Goal: Transaction & Acquisition: Purchase product/service

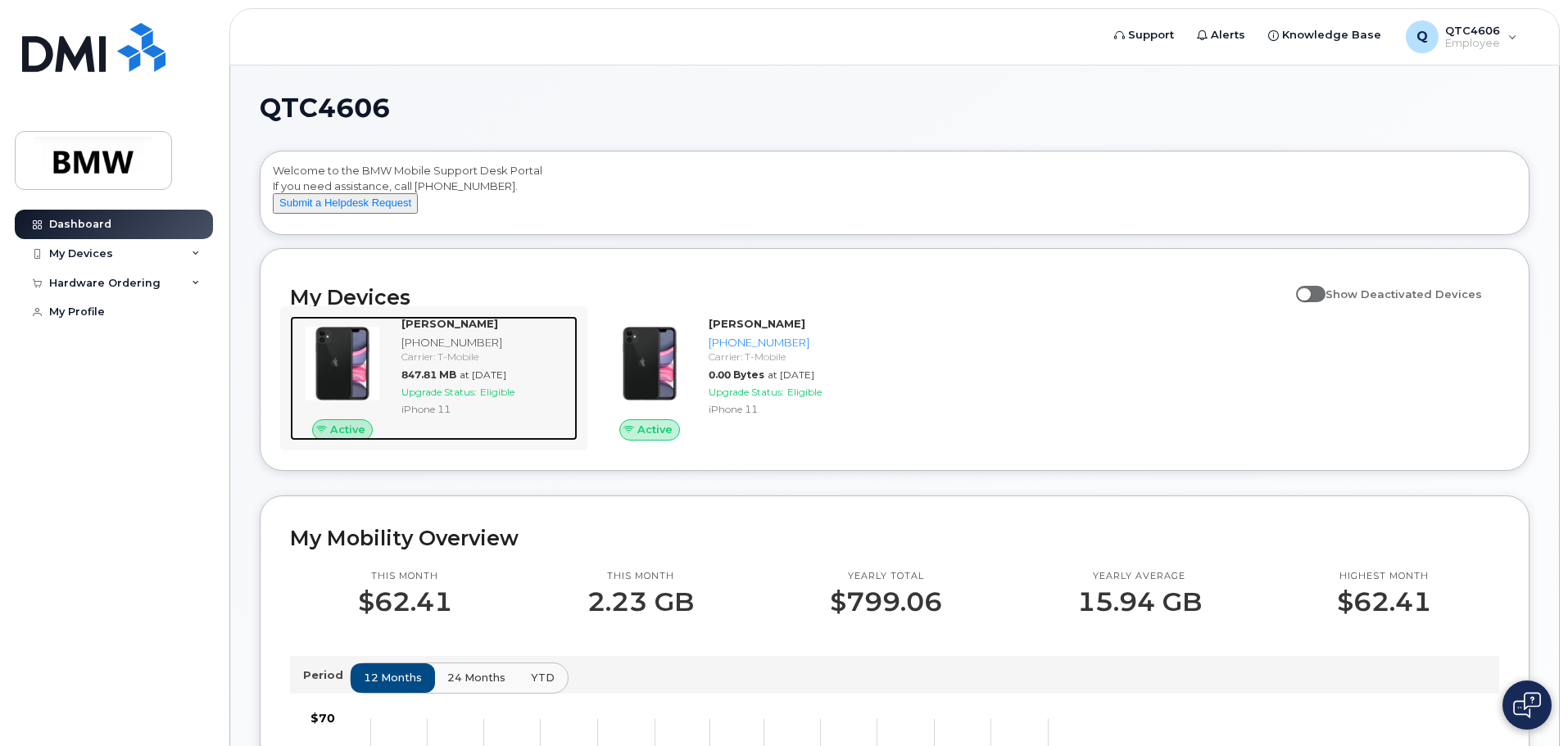
click at [460, 330] on strong "[PERSON_NAME]" at bounding box center [449, 323] width 96 height 13
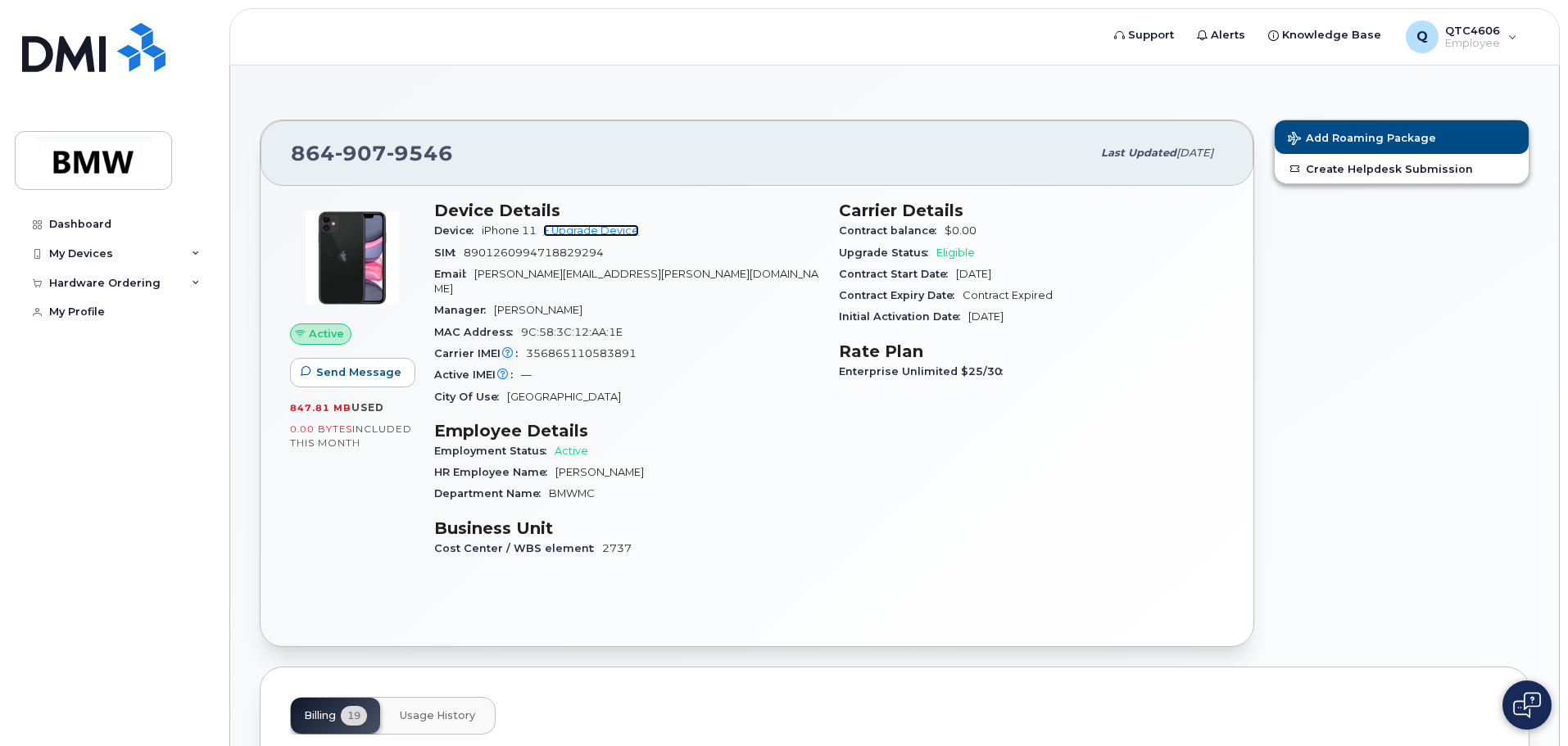
click at [597, 224] on link "+ Upgrade Device" at bounding box center [591, 230] width 95 height 12
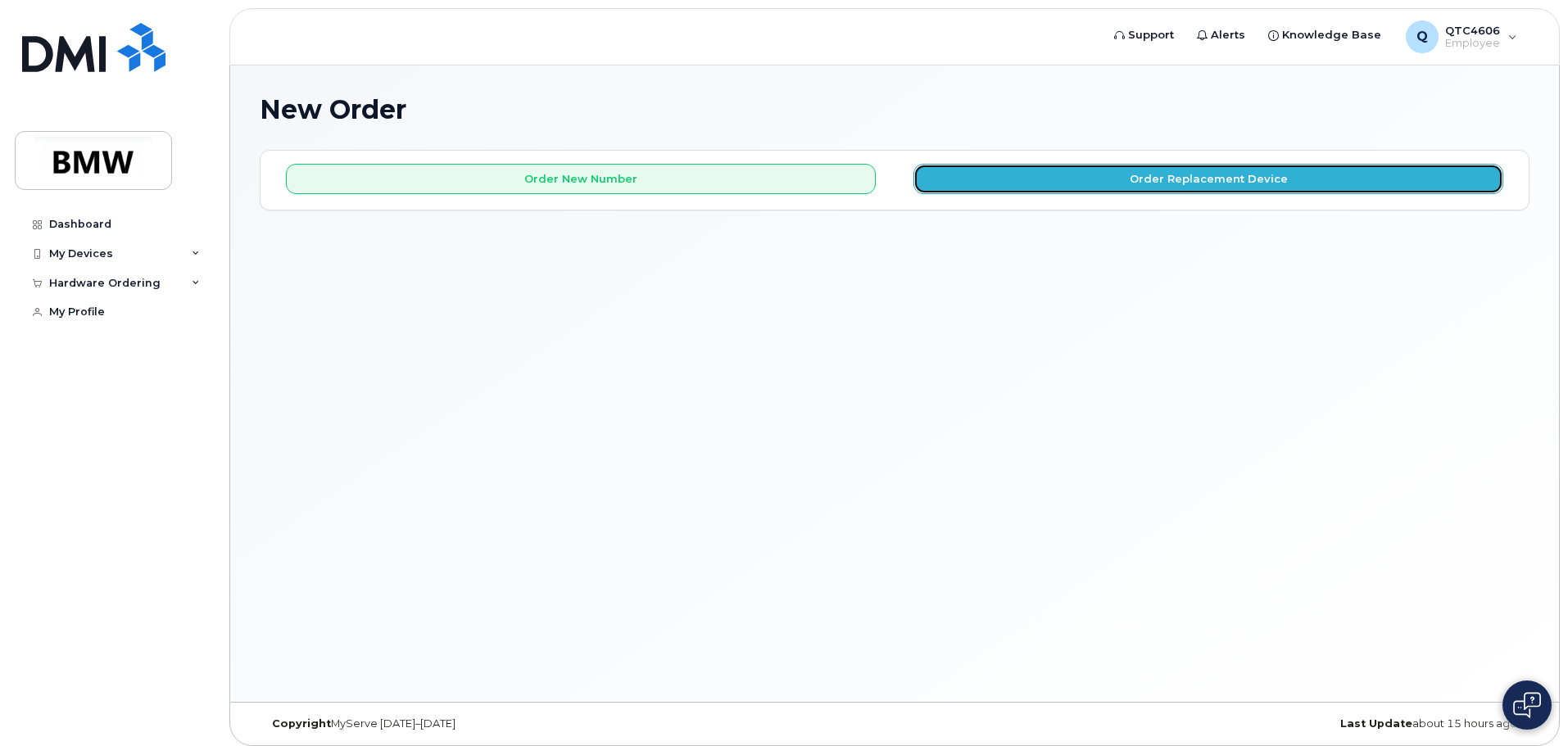
click at [1137, 177] on button "Order Replacement Device" at bounding box center [1208, 179] width 590 height 30
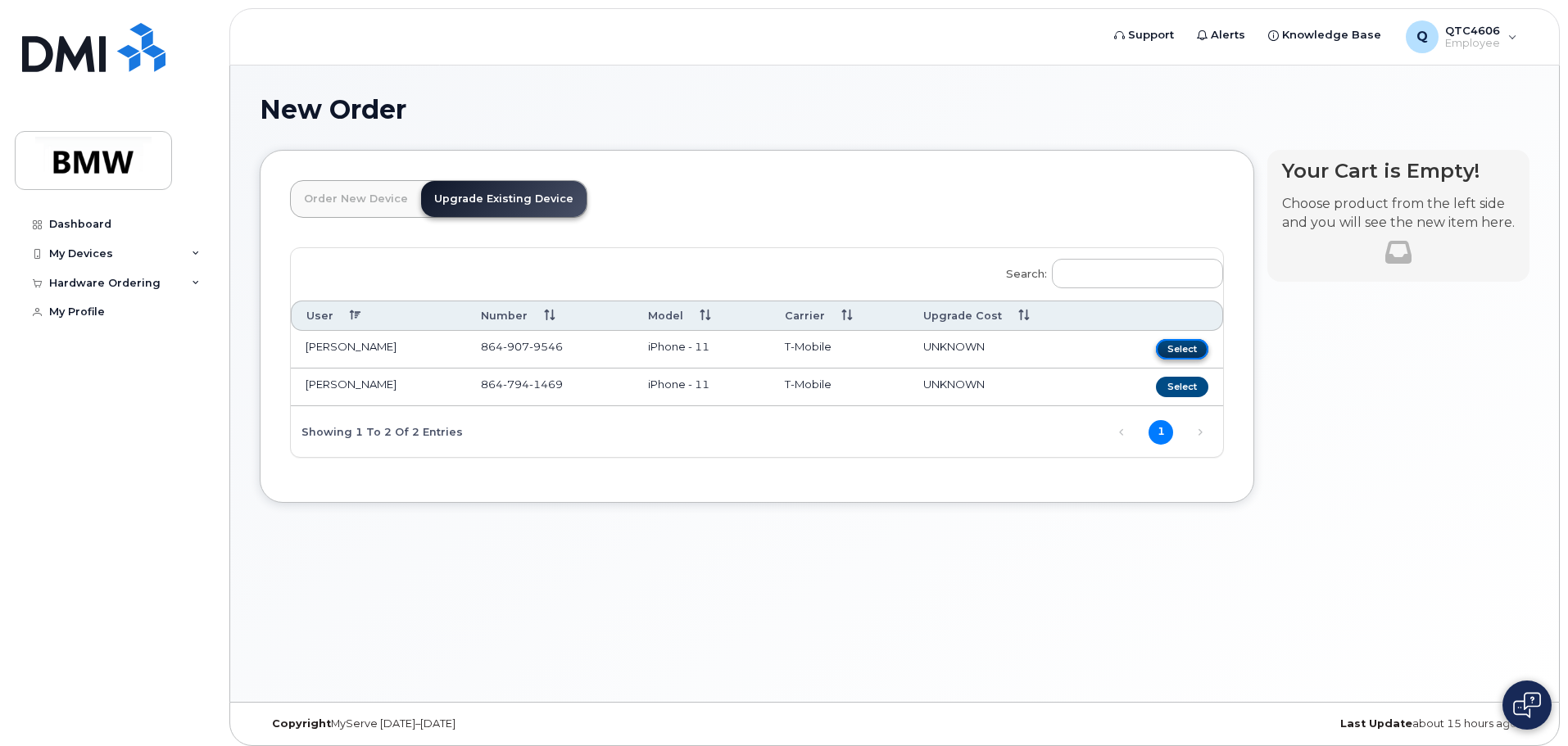
click at [1178, 348] on button "Select" at bounding box center [1182, 350] width 52 height 21
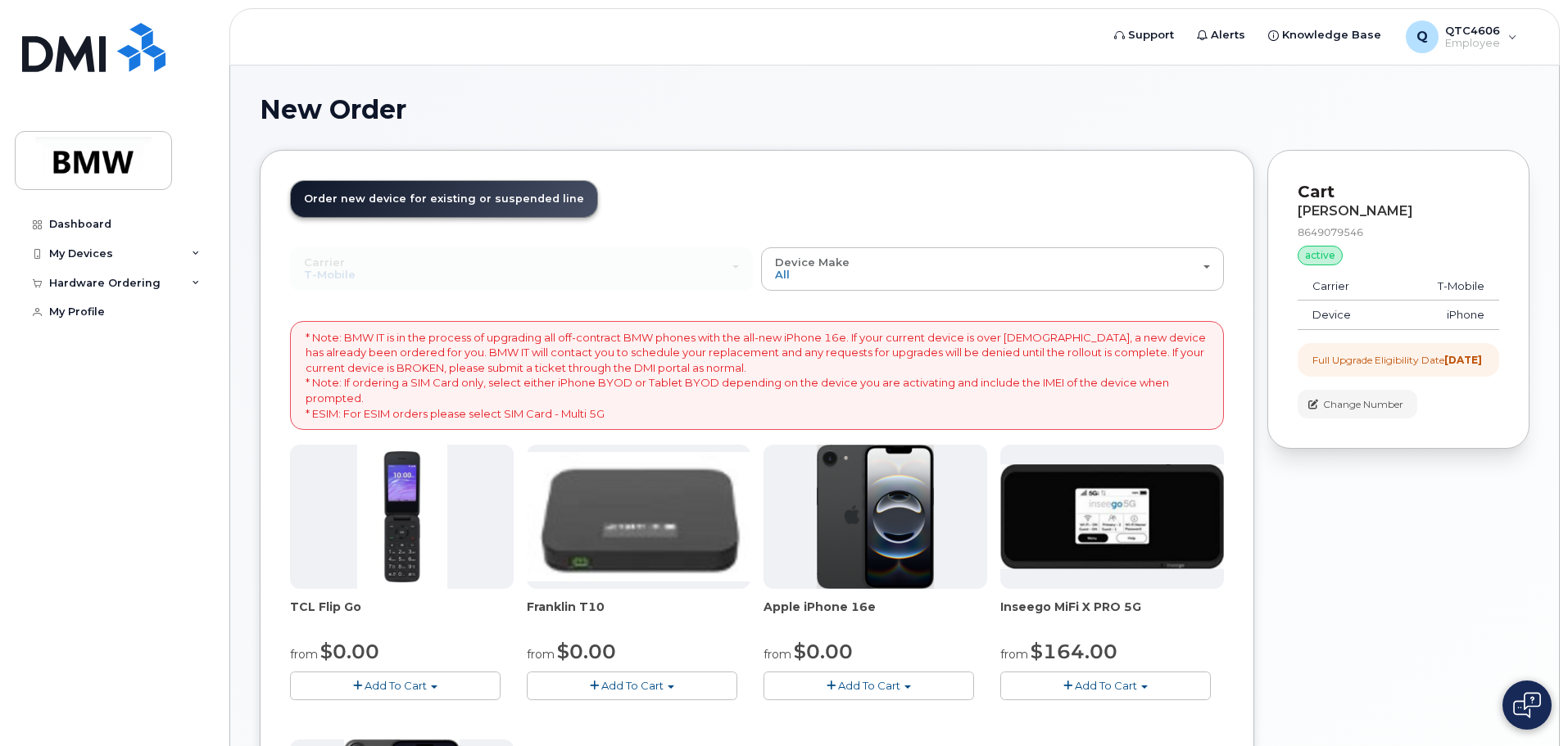
click at [862, 544] on img at bounding box center [875, 517] width 118 height 144
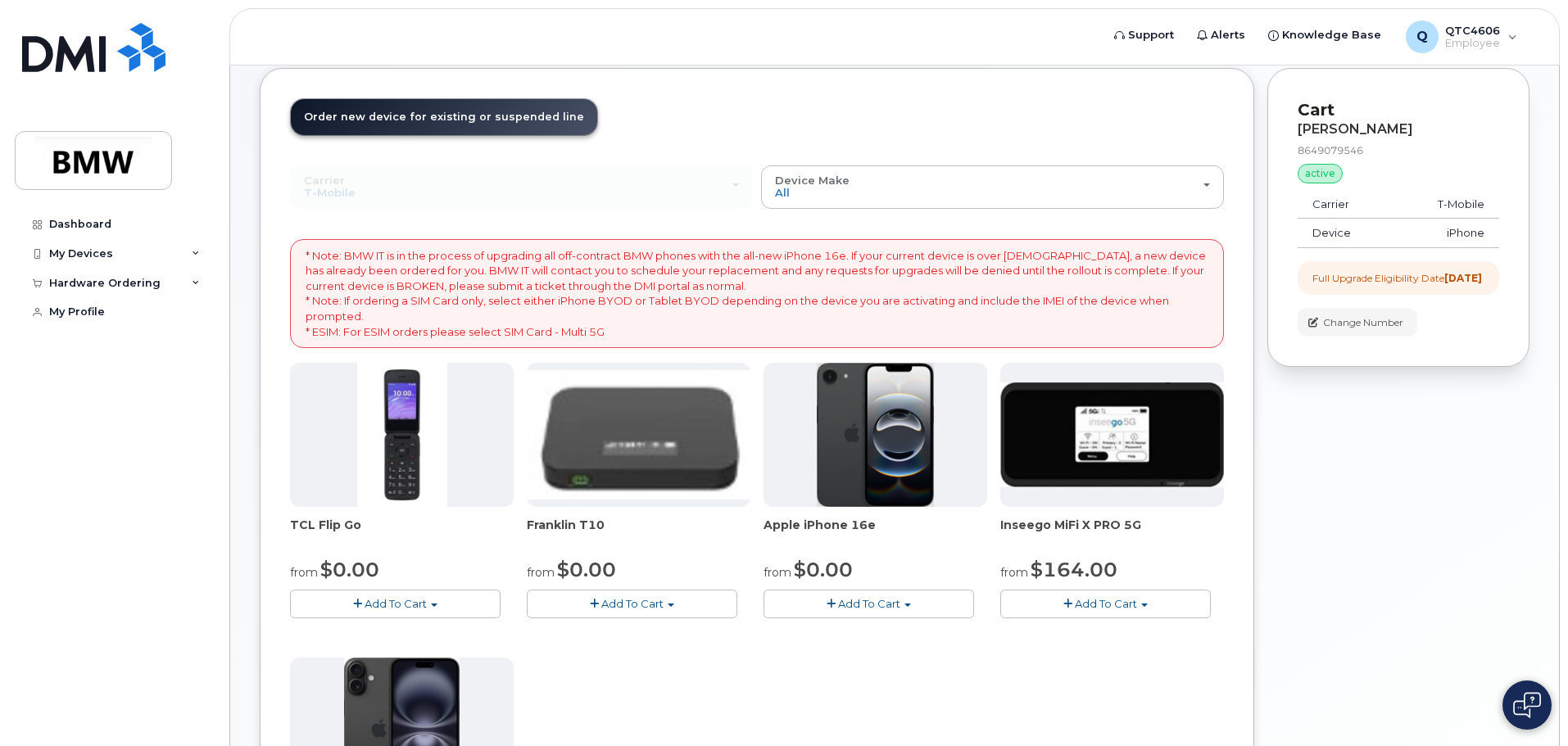
click at [913, 597] on button "Add To Cart" at bounding box center [868, 604] width 210 height 29
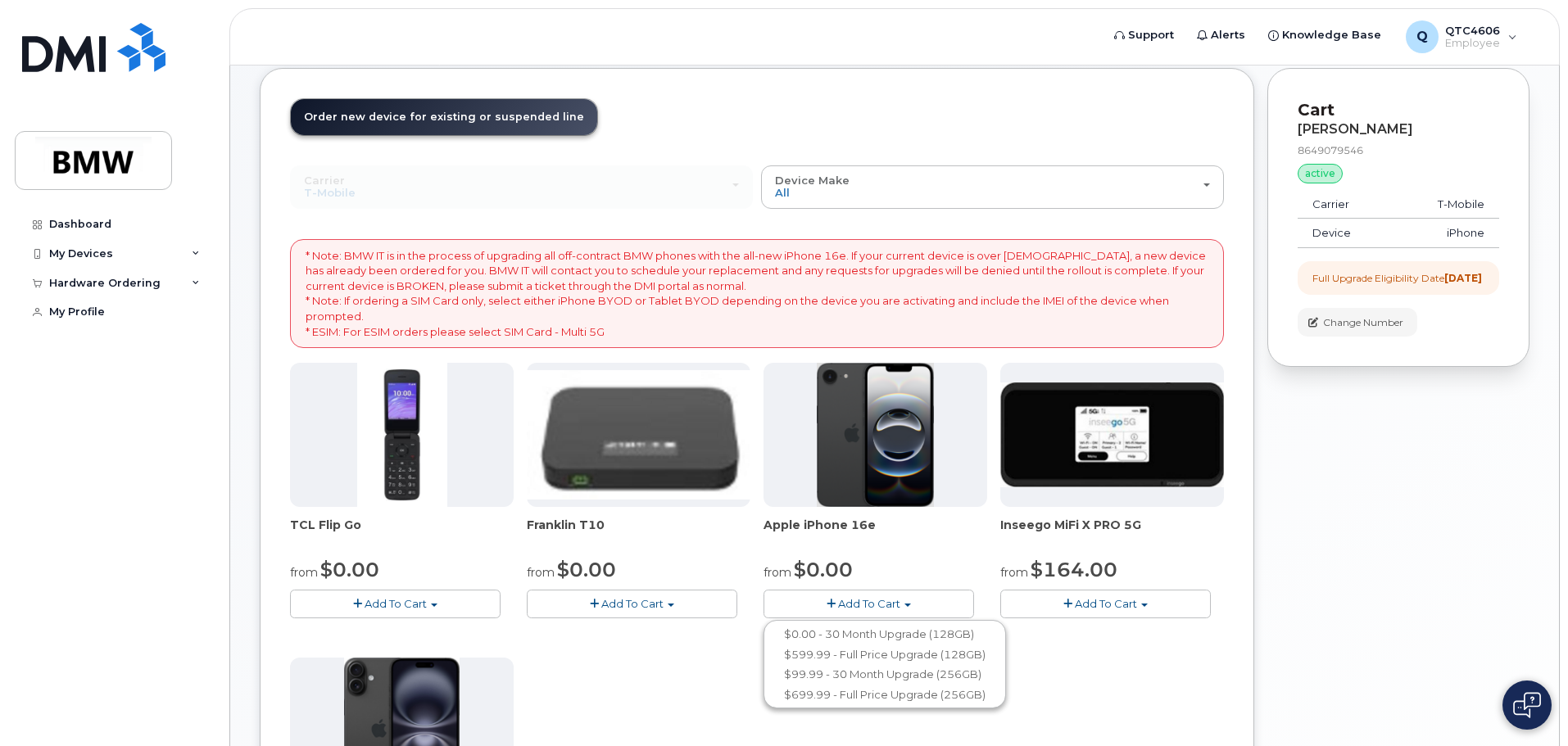
click at [913, 597] on button "Add To Cart" at bounding box center [868, 604] width 210 height 29
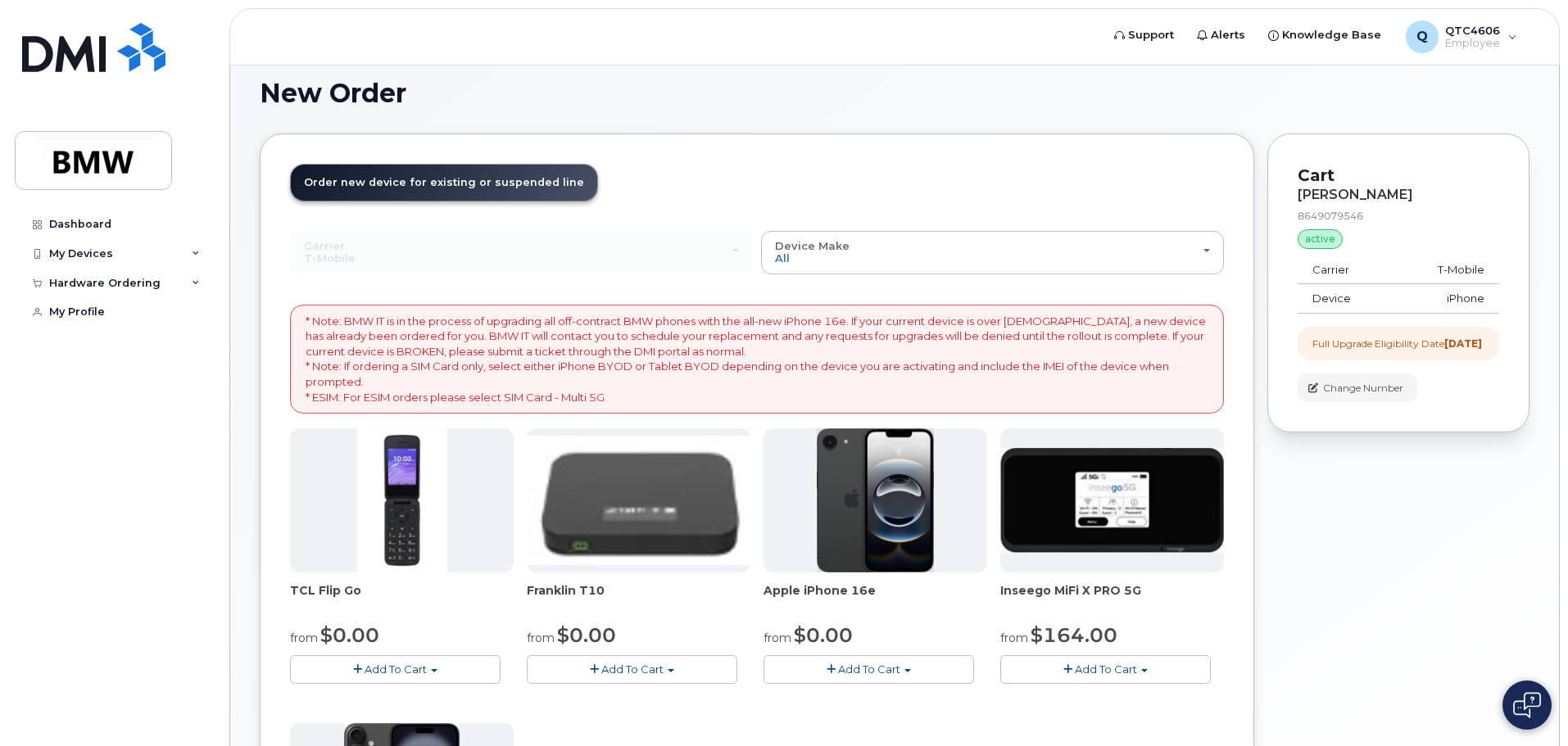
scroll to position [0, 0]
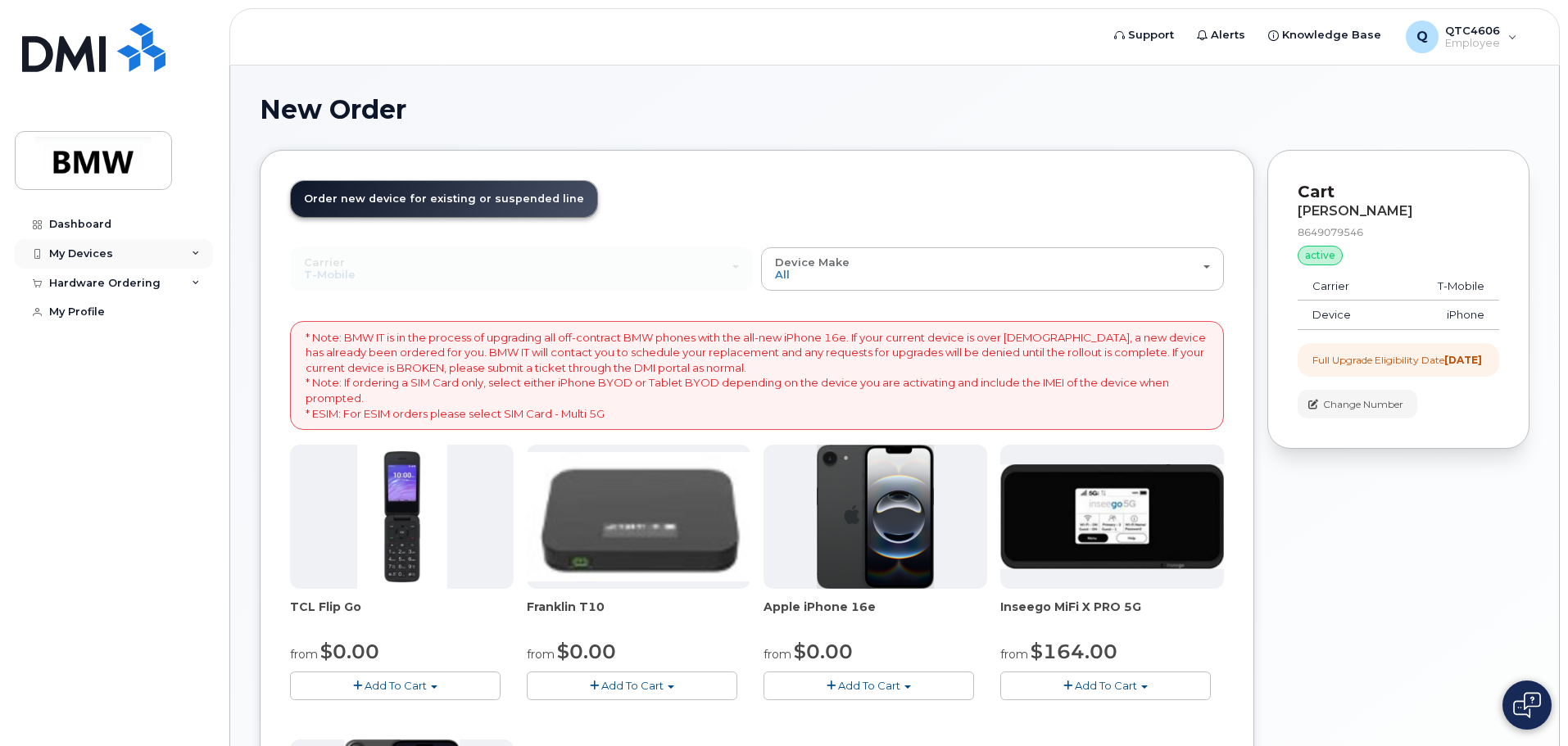
drag, startPoint x: 145, startPoint y: 257, endPoint x: 153, endPoint y: 246, distance: 13.6
click at [153, 246] on div "My Devices" at bounding box center [114, 254] width 198 height 30
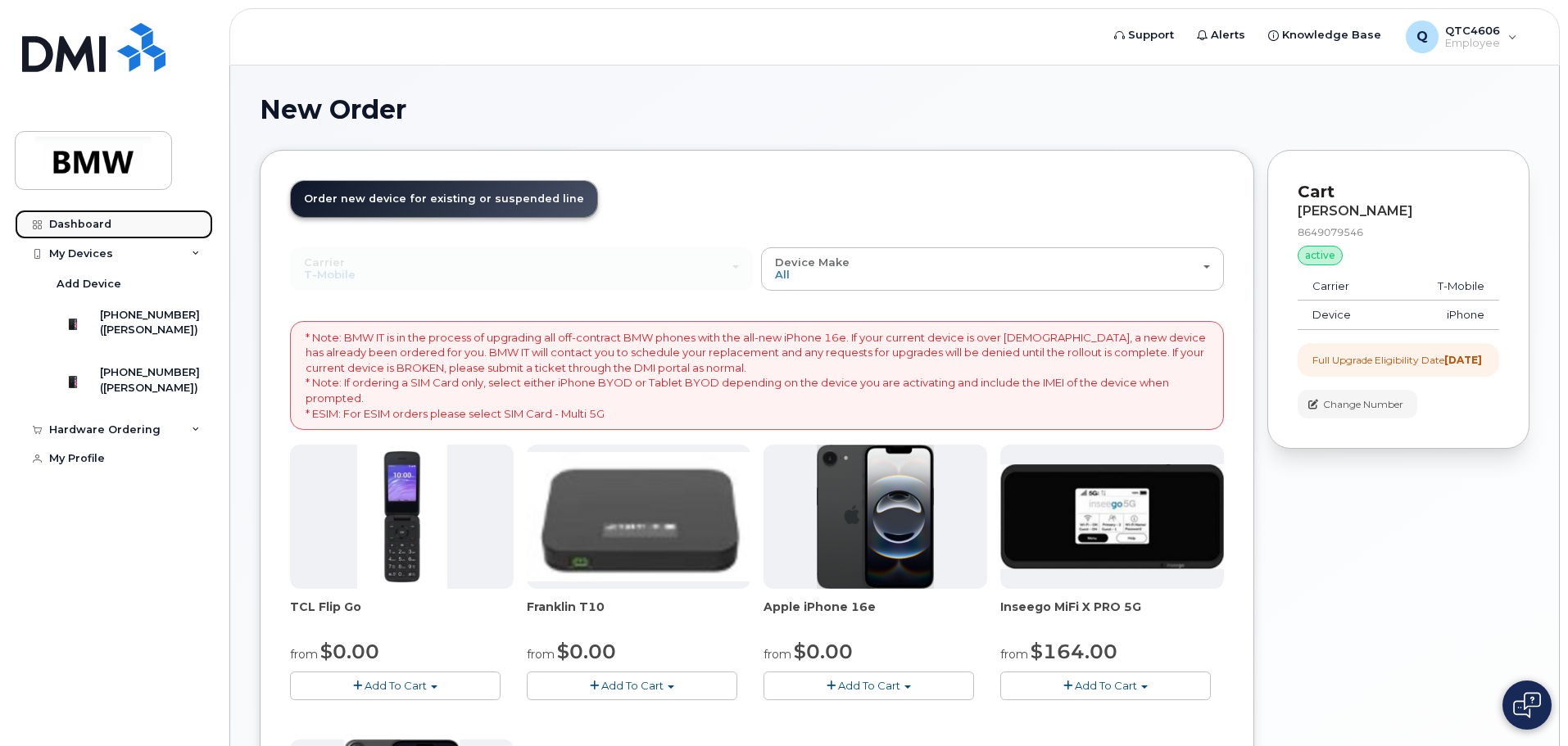
click at [94, 215] on link "Dashboard" at bounding box center [114, 224] width 198 height 30
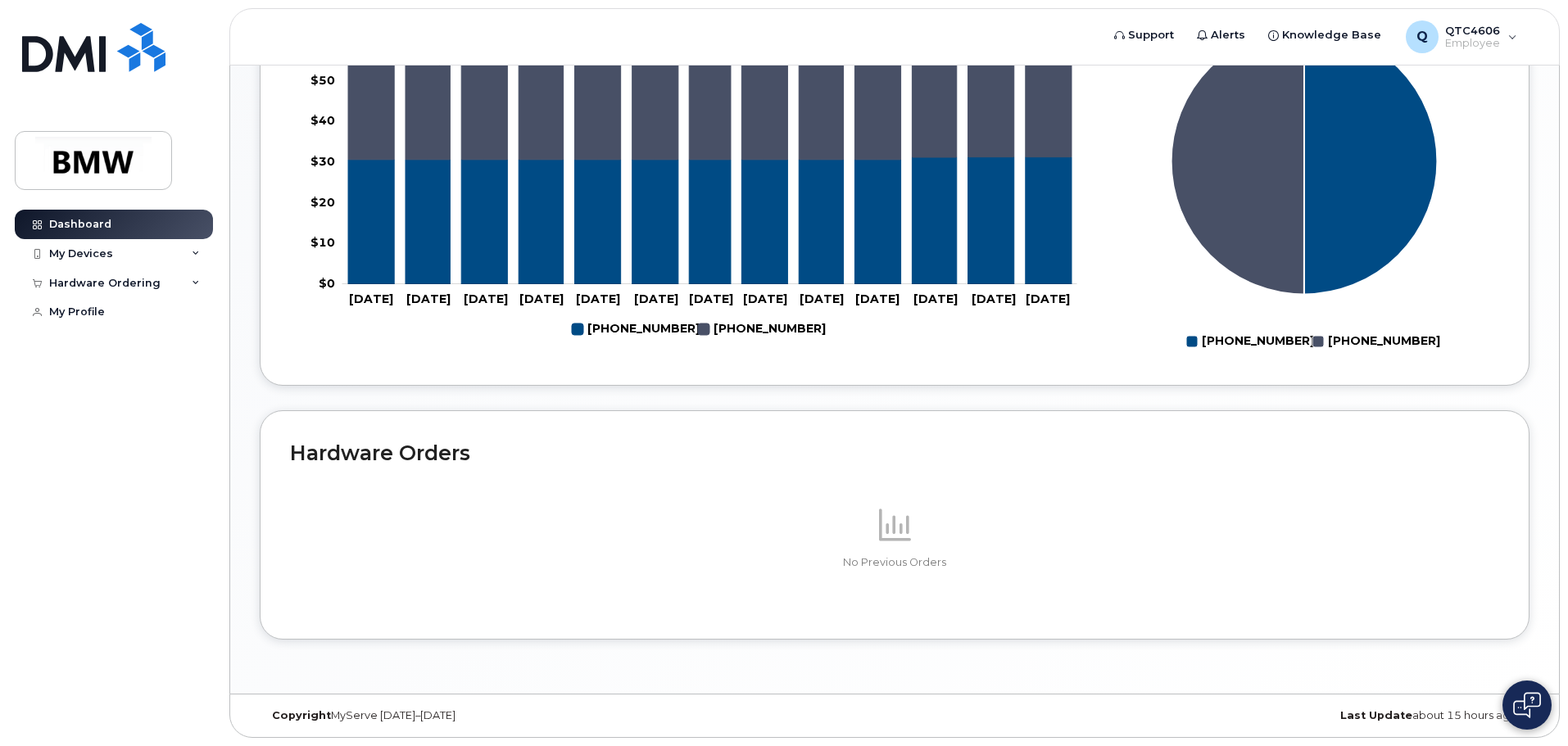
scroll to position [243, 0]
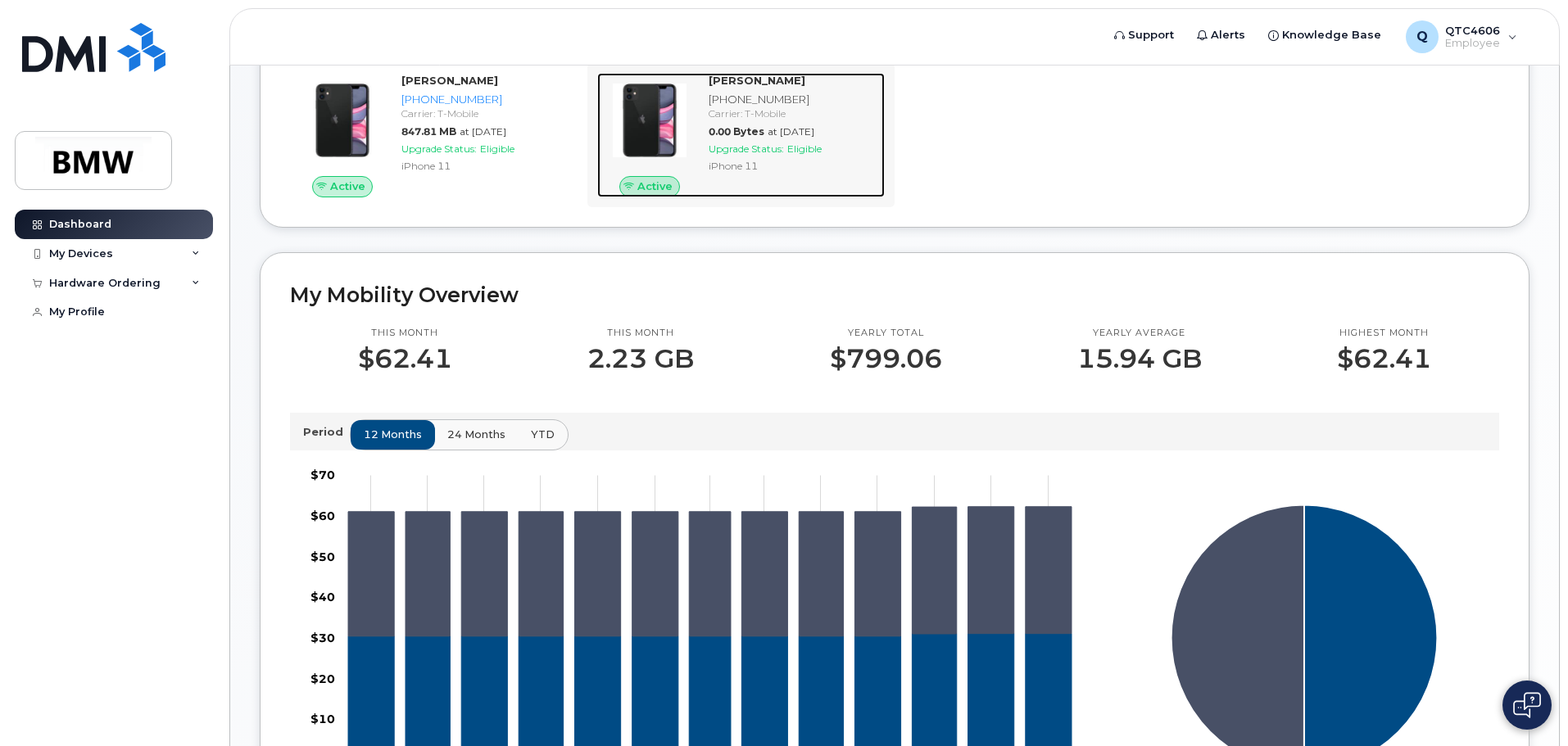
click at [740, 108] on div "[PHONE_NUMBER]" at bounding box center [793, 99] width 169 height 16
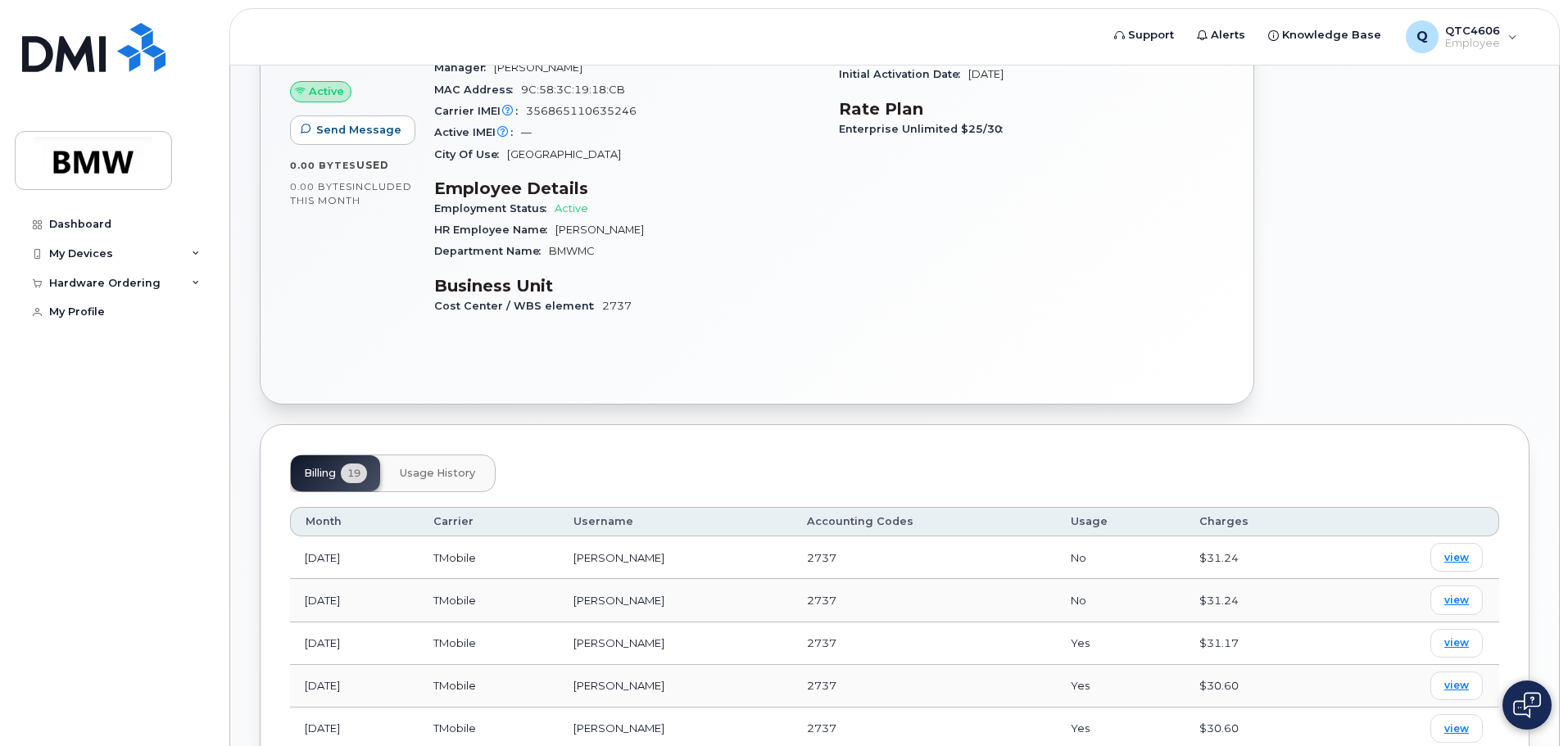
scroll to position [409, 0]
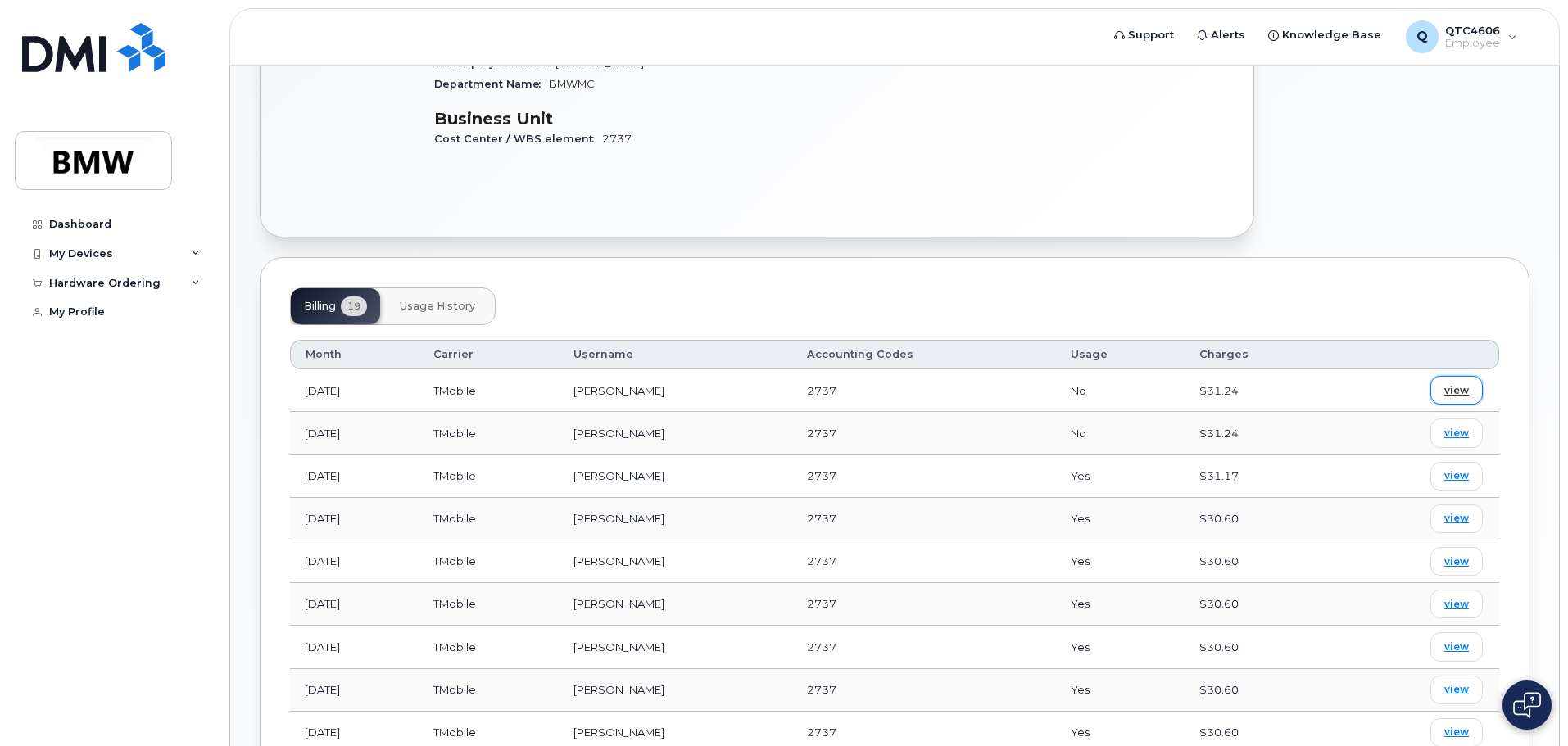
click at [1466, 383] on span "view" at bounding box center [1456, 391] width 24 height 15
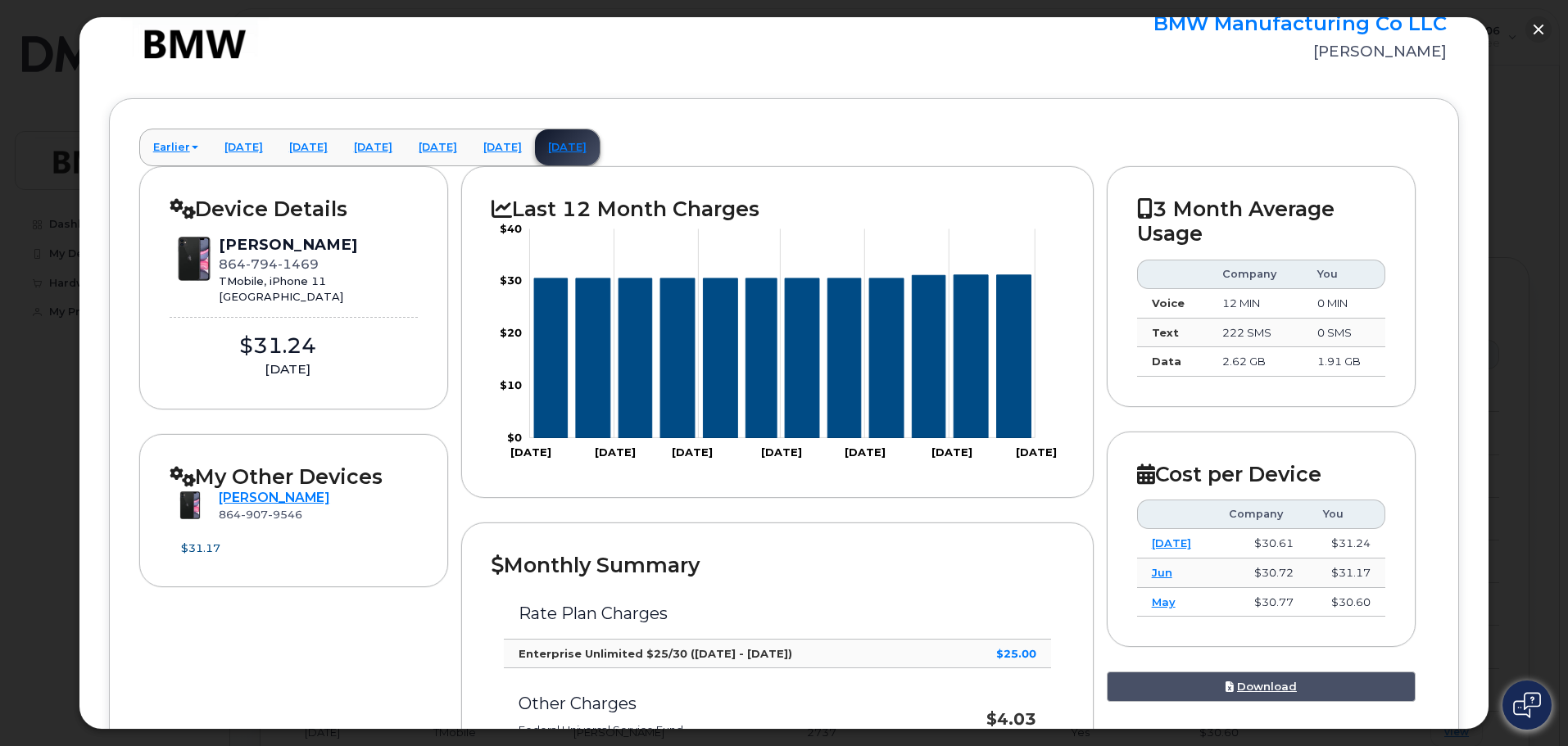
scroll to position [0, 0]
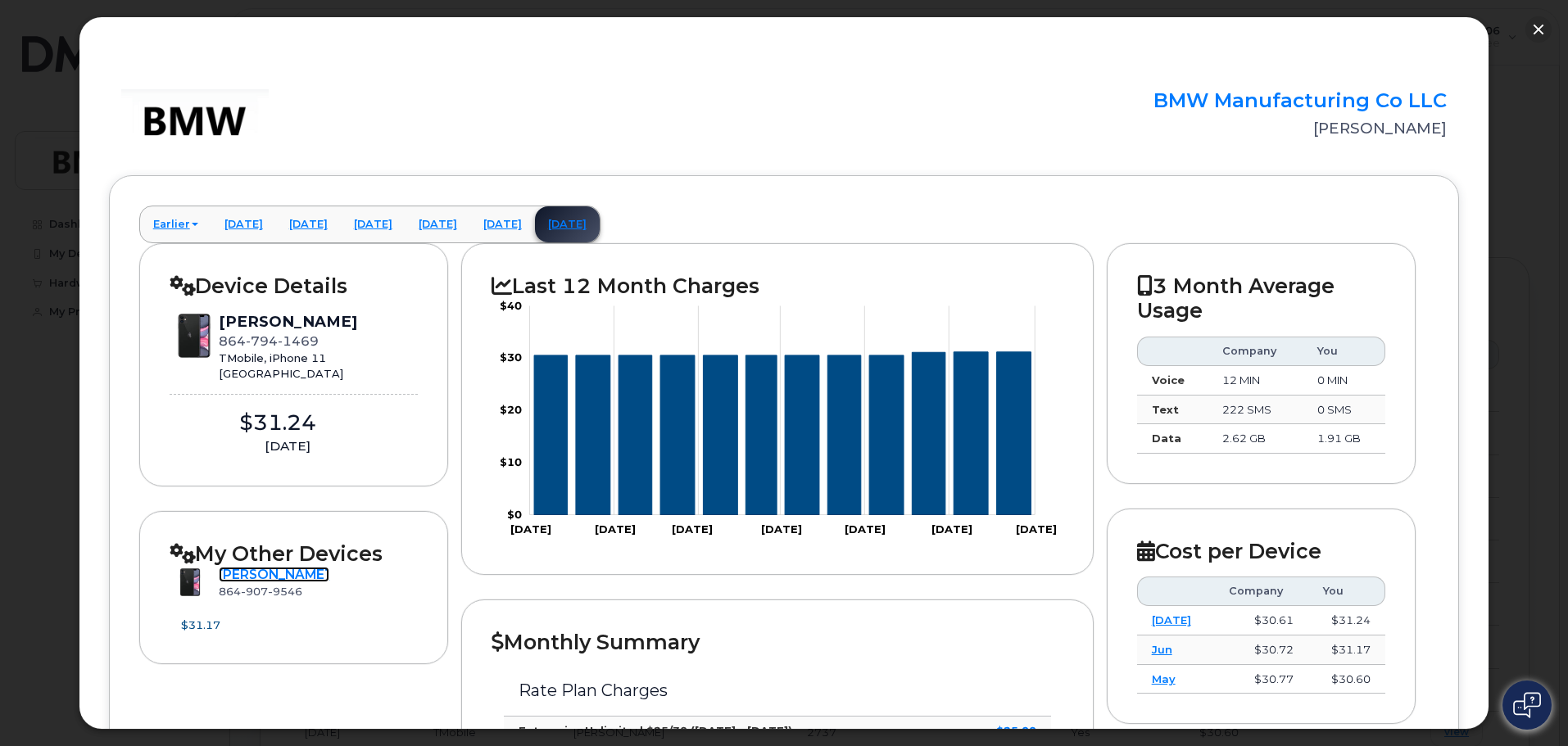
click at [302, 571] on link "[PERSON_NAME]" at bounding box center [274, 574] width 110 height 16
click at [283, 422] on div "$31.17" at bounding box center [277, 423] width 216 height 30
click at [198, 131] on img at bounding box center [195, 119] width 148 height 60
click at [1364, 93] on h2 "BMW Manufacturing Co LLC" at bounding box center [1234, 100] width 426 height 22
click at [1519, 7] on div at bounding box center [784, 373] width 1568 height 746
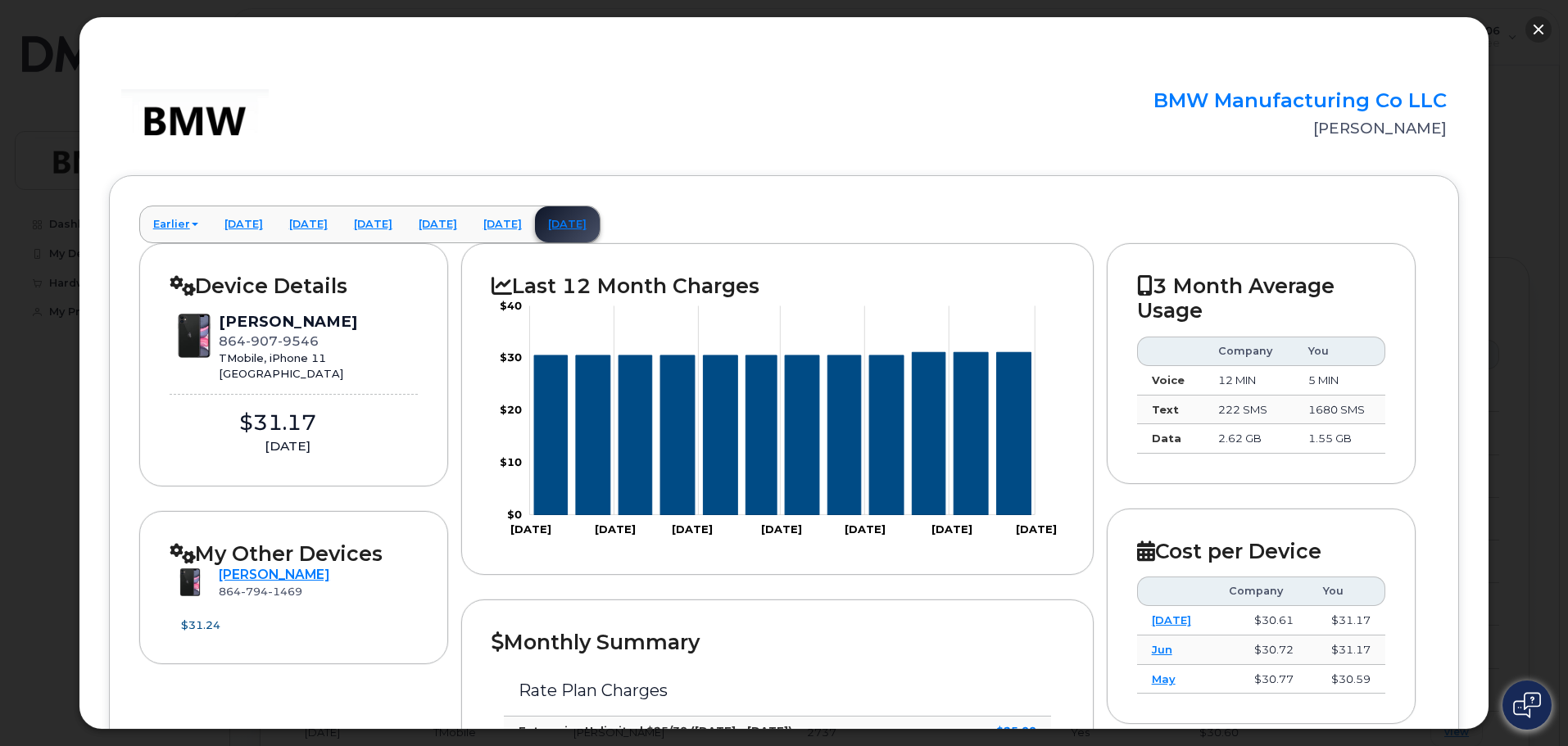
drag, startPoint x: 1537, startPoint y: 22, endPoint x: 1560, endPoint y: 27, distance: 23.5
click at [1557, 30] on div "× BMW Manufacturing Co LLC [PERSON_NAME] Earlier [DATE] [DATE] [DATE] [DATE] [D…" at bounding box center [784, 373] width 1568 height 746
drag, startPoint x: 1542, startPoint y: 30, endPoint x: 1521, endPoint y: 25, distance: 21.6
click at [1536, 30] on button "button" at bounding box center [1538, 30] width 26 height 26
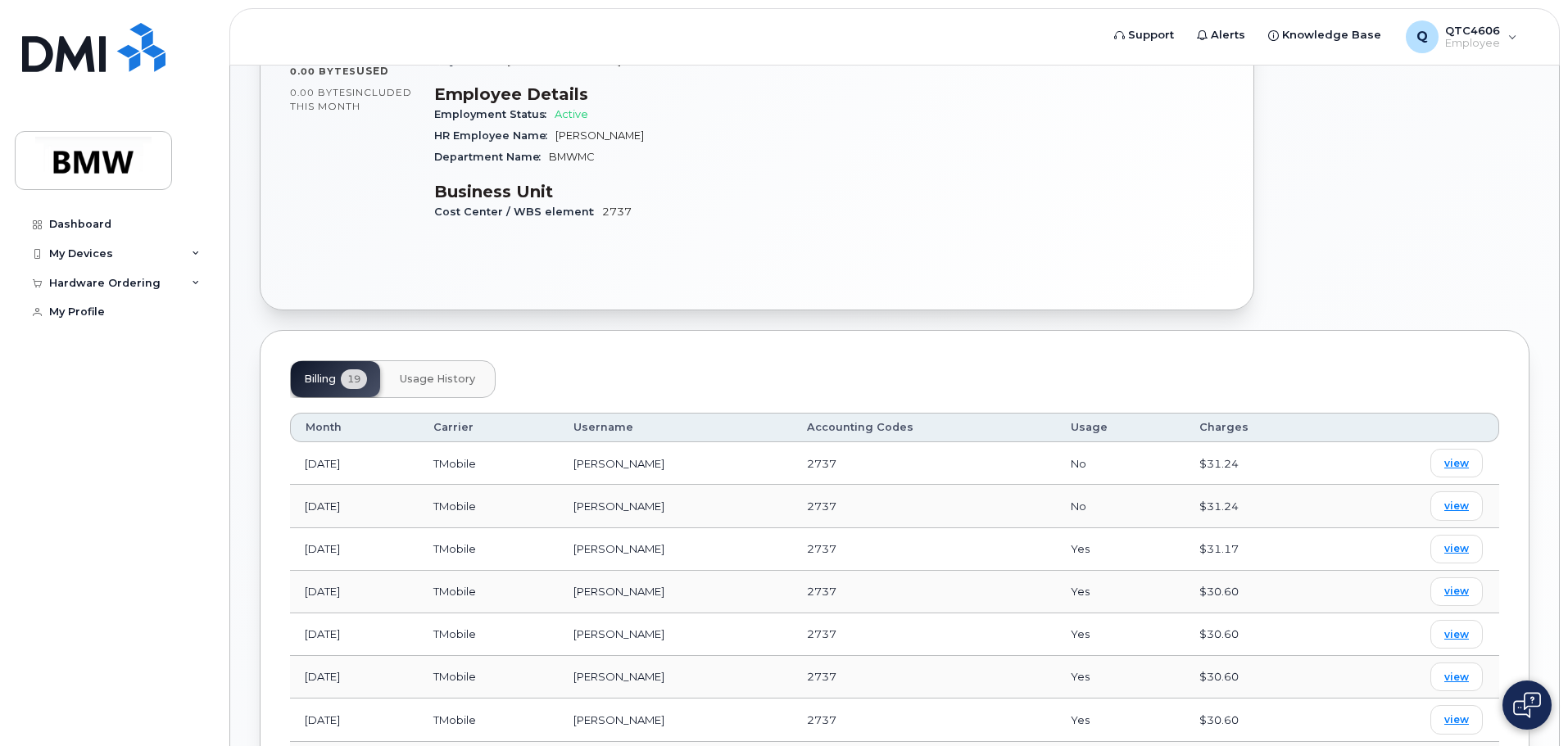
scroll to position [492, 0]
